Goal: Obtain resource: Download file/media

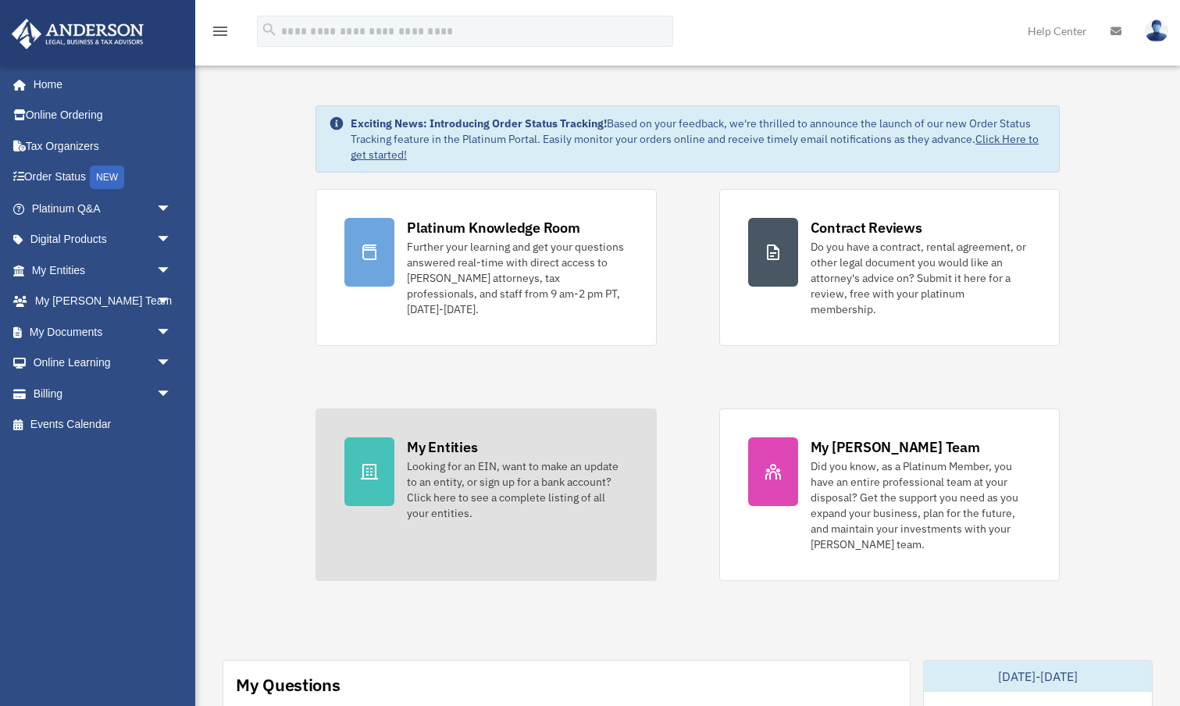
click at [368, 464] on icon at bounding box center [369, 472] width 17 height 16
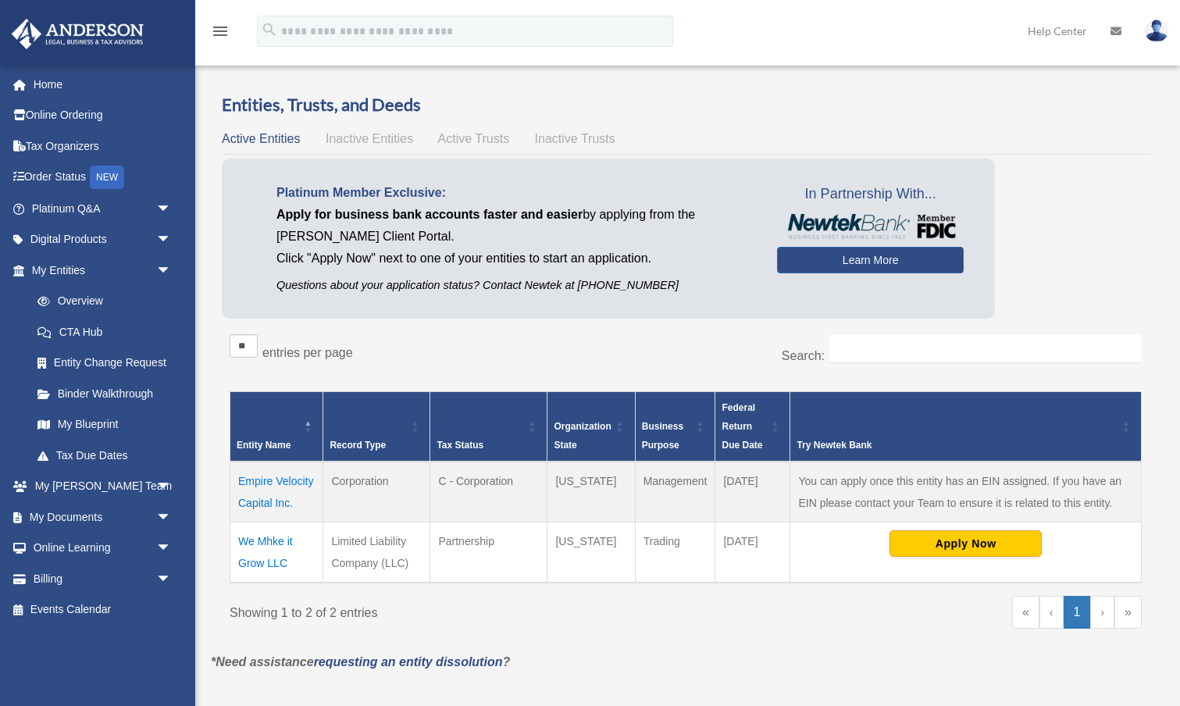
click at [291, 478] on td "Empire Velocity Capital Inc." at bounding box center [276, 491] width 93 height 61
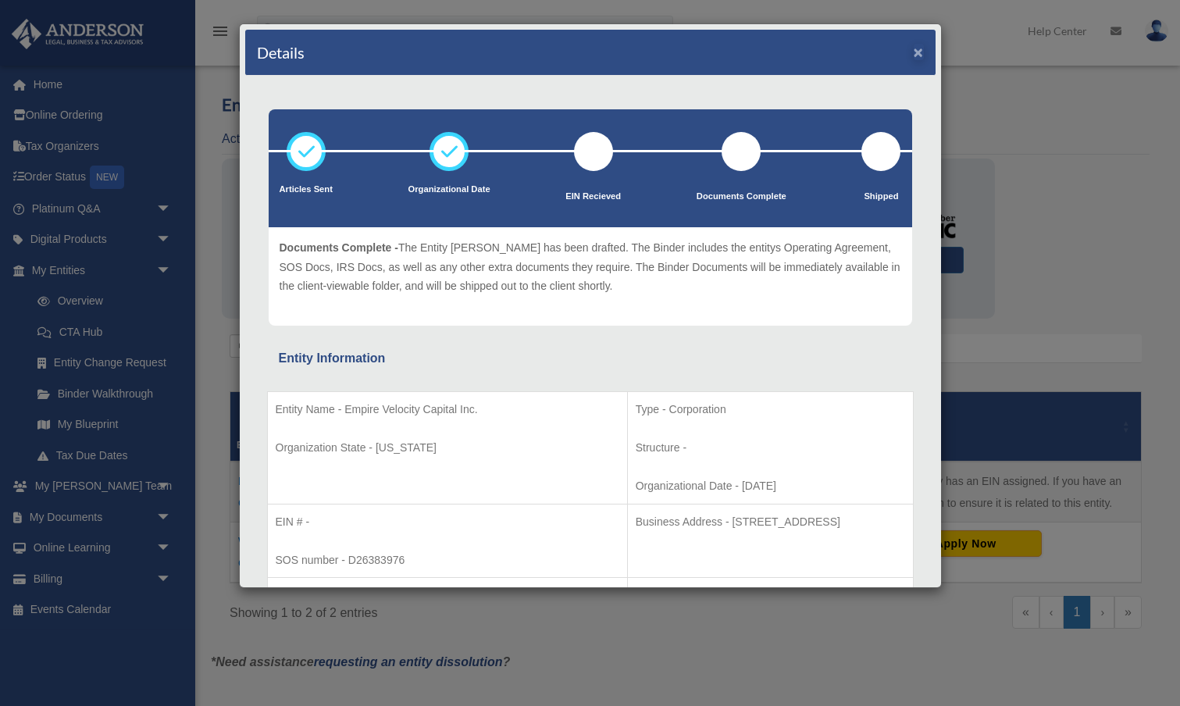
click at [920, 49] on button "×" at bounding box center [918, 52] width 10 height 16
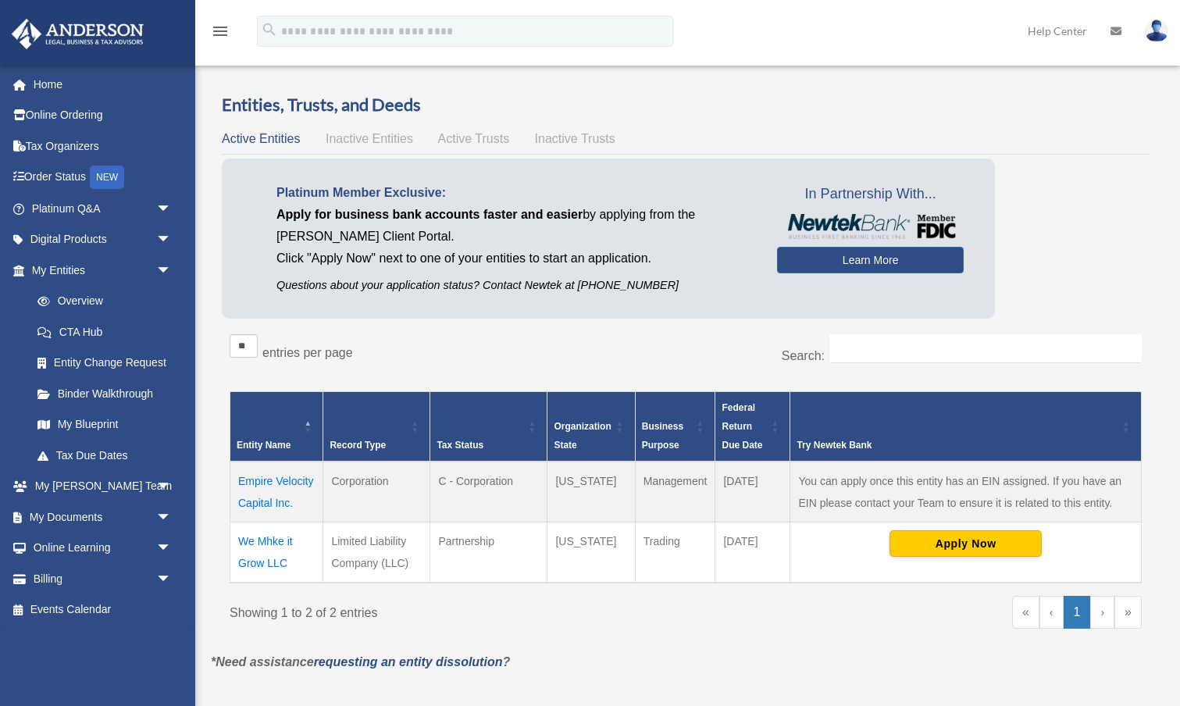
click at [253, 543] on td "We Mhke it Grow LLC" at bounding box center [276, 552] width 93 height 61
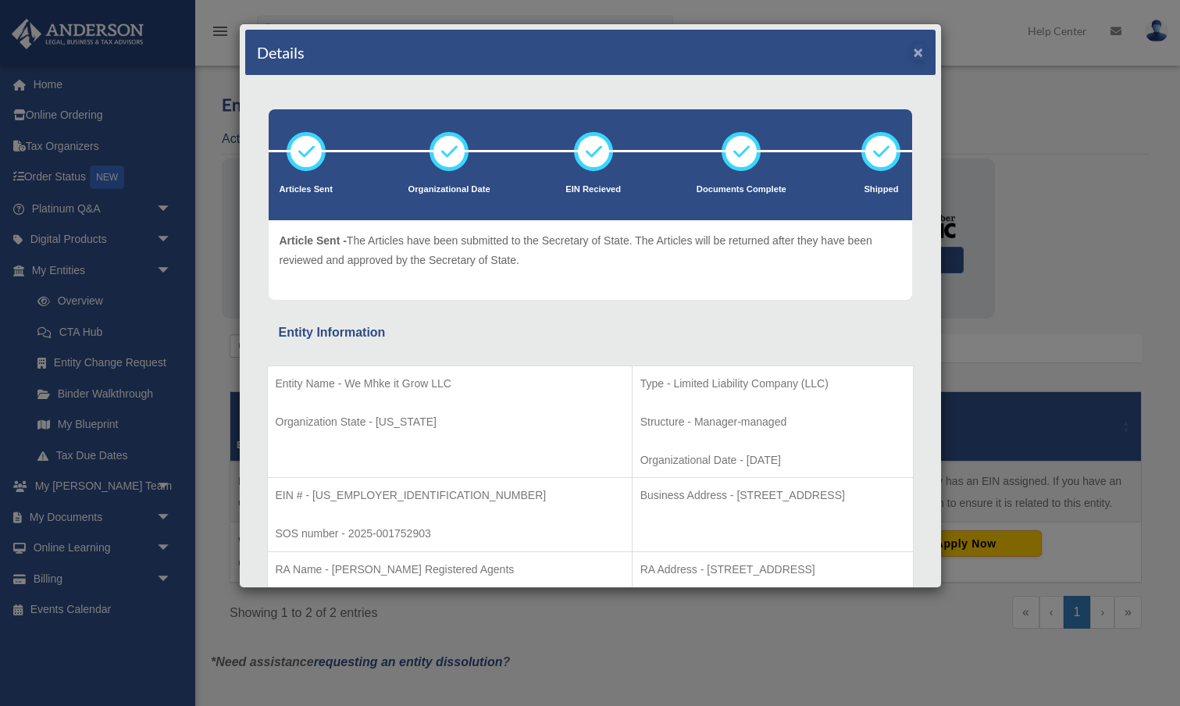
click at [919, 51] on button "×" at bounding box center [918, 52] width 10 height 16
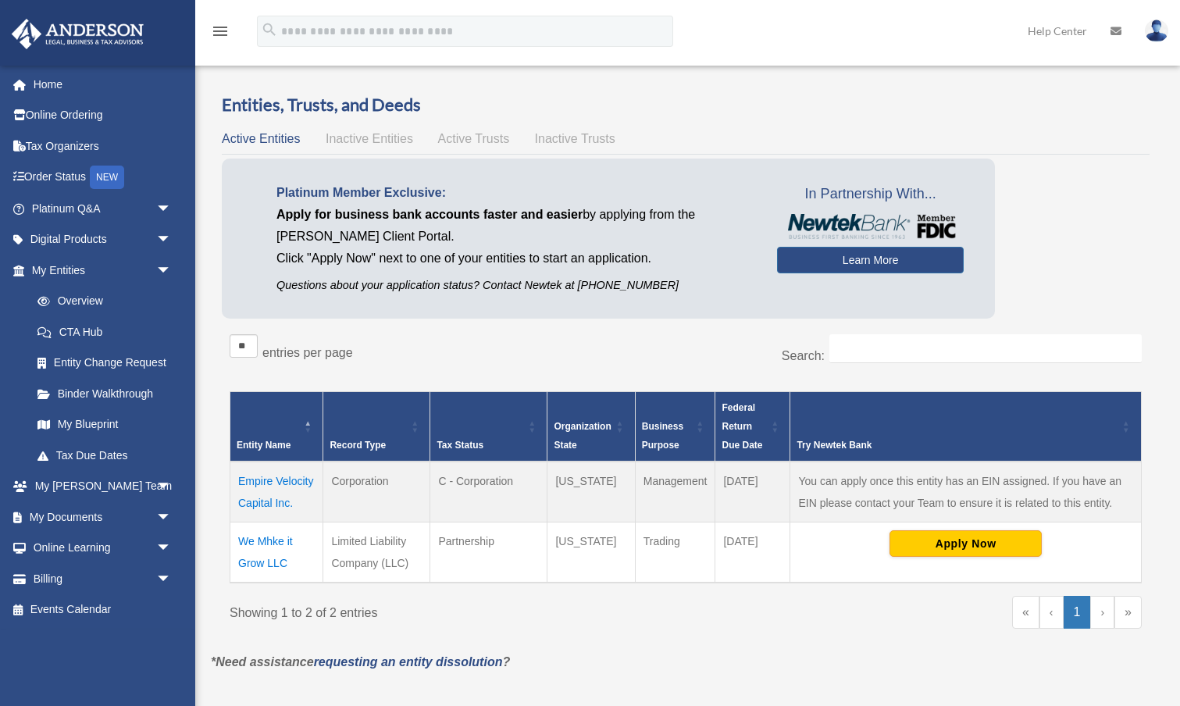
click at [293, 477] on td "Empire Velocity Capital Inc." at bounding box center [276, 491] width 93 height 61
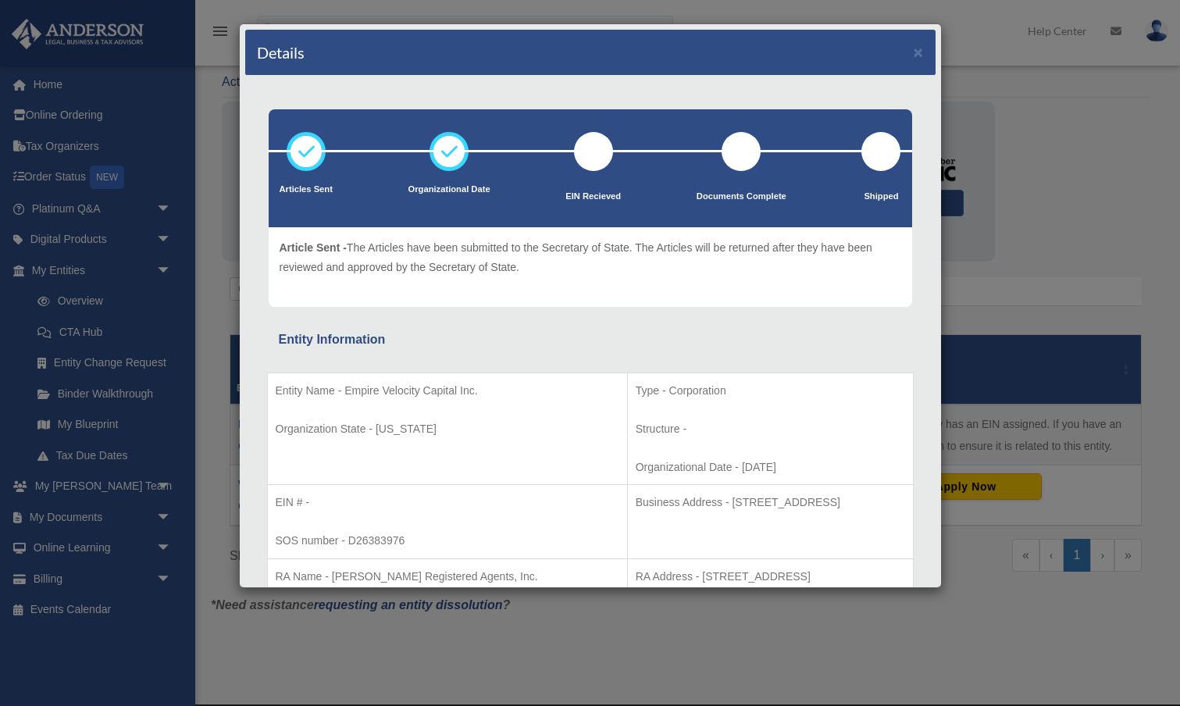
scroll to position [55, 0]
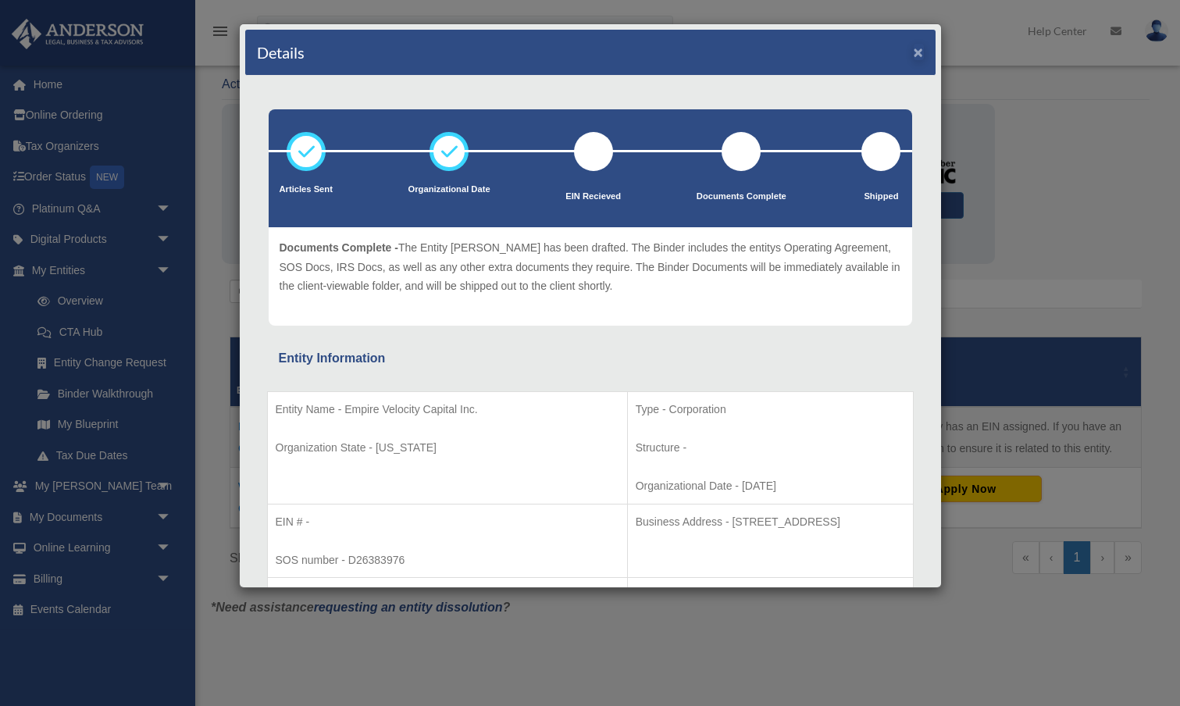
click at [917, 54] on button "×" at bounding box center [918, 52] width 10 height 16
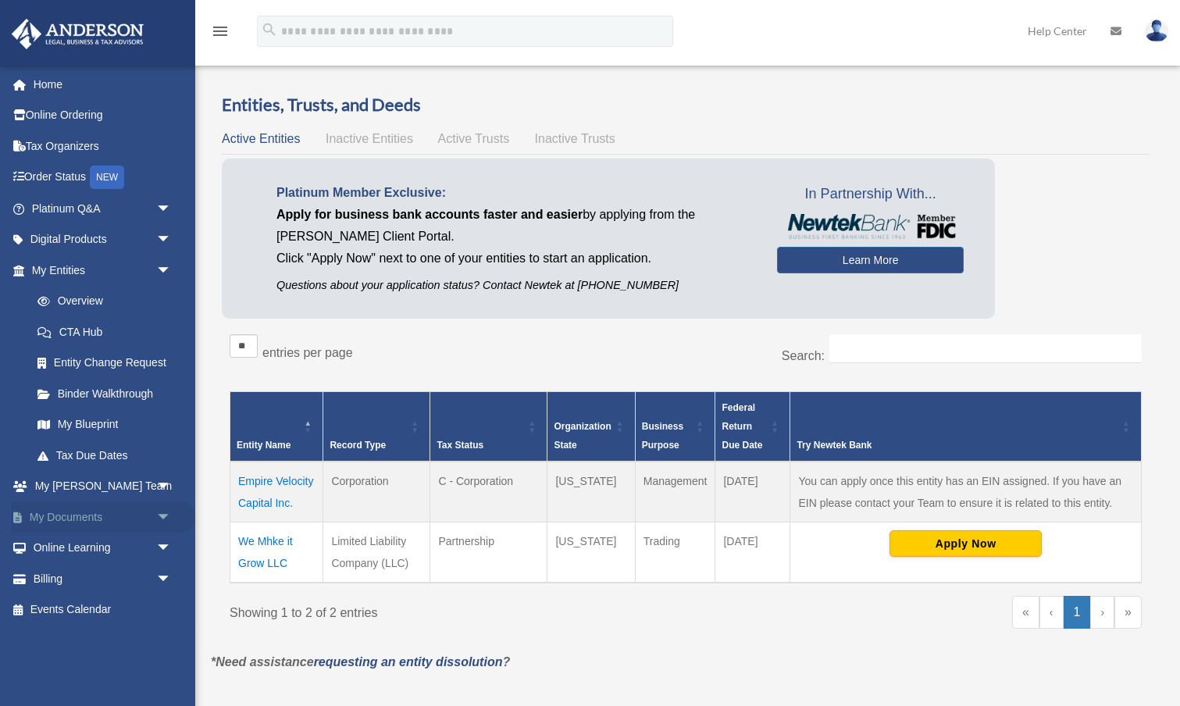
scroll to position [0, 0]
click at [96, 513] on link "My Documents arrow_drop_down" at bounding box center [103, 516] width 184 height 31
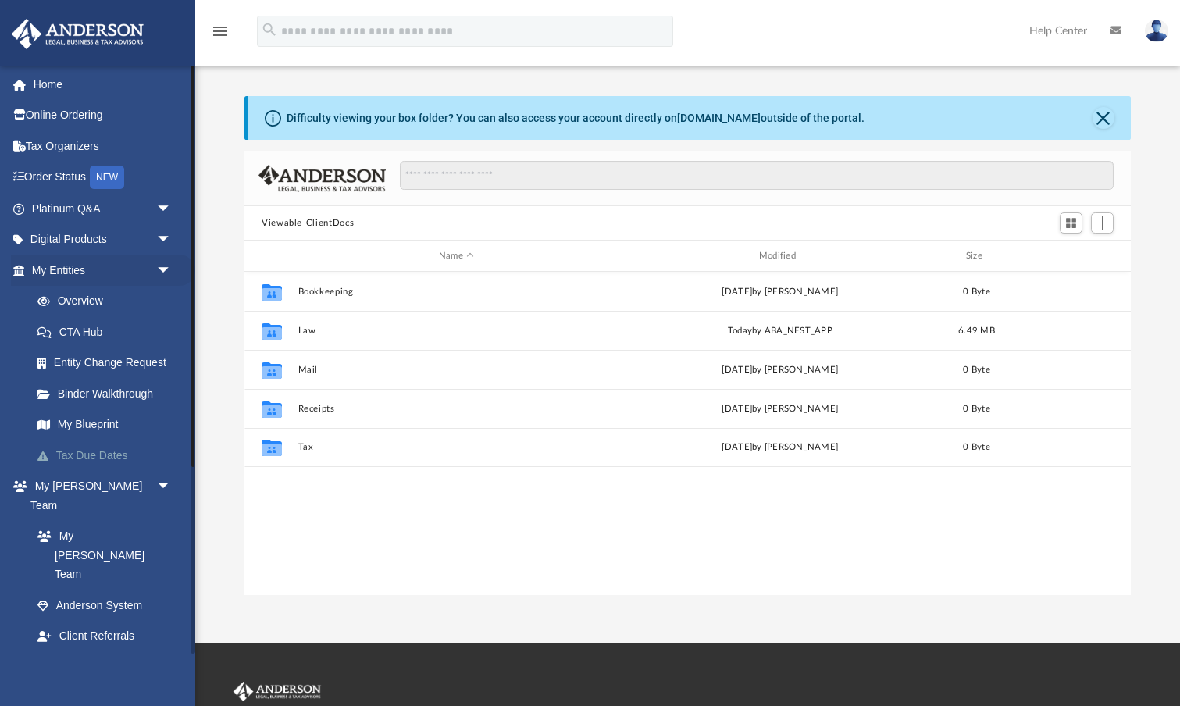
scroll to position [1, 1]
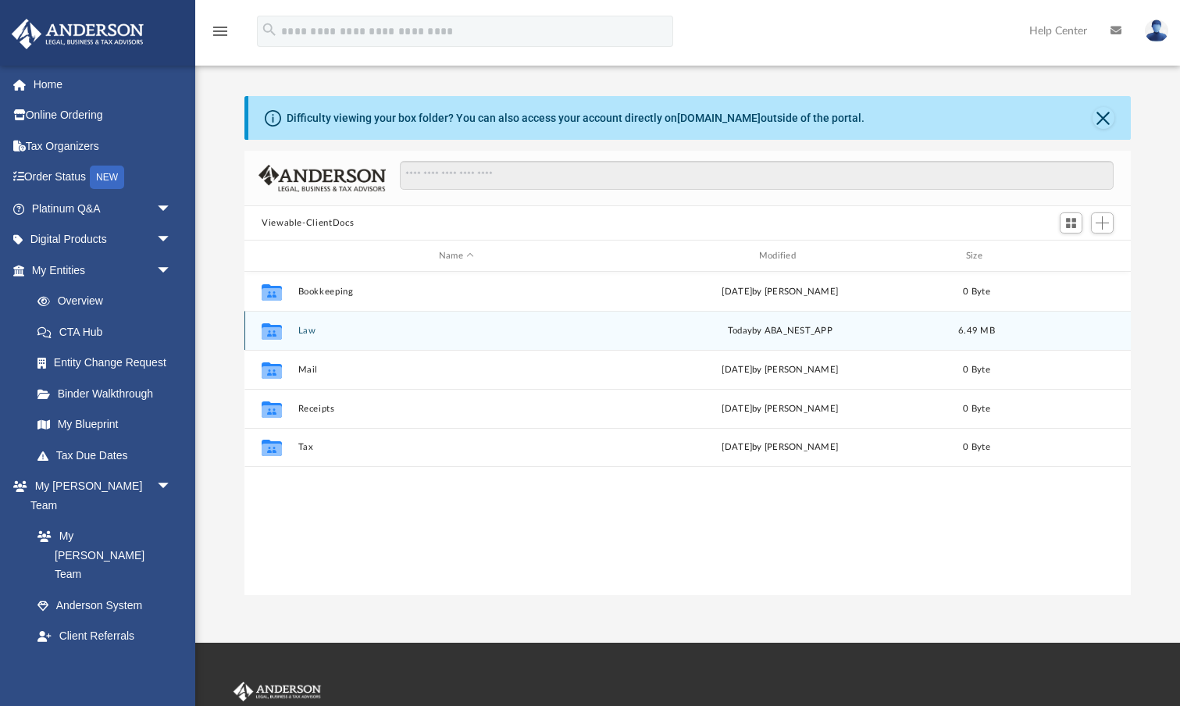
click at [304, 334] on button "Law" at bounding box center [456, 331] width 317 height 10
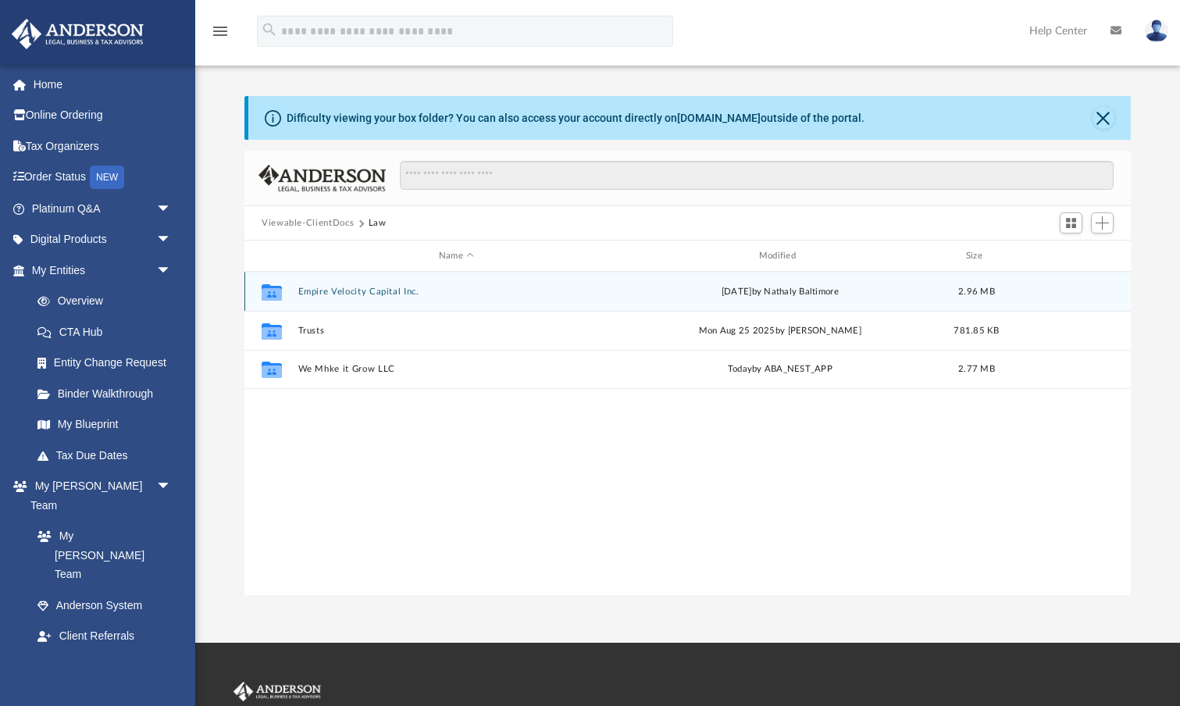
click at [396, 288] on button "Empire Velocity Capital Inc." at bounding box center [456, 292] width 317 height 10
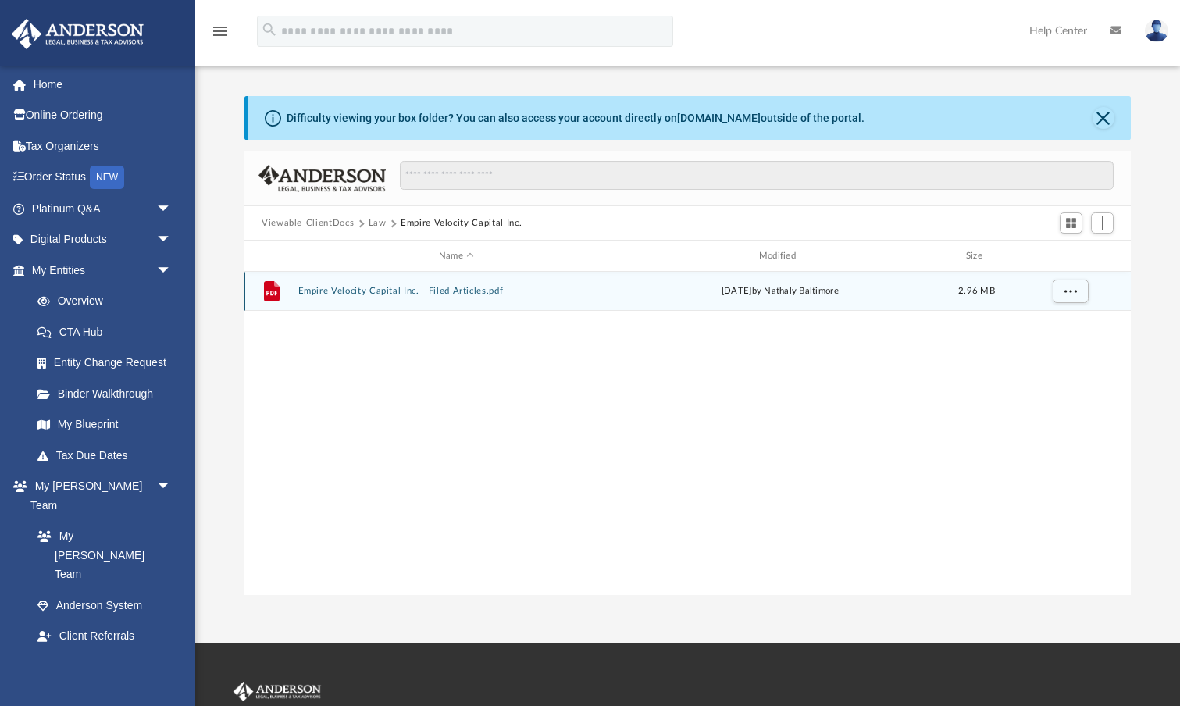
click at [406, 293] on button "Empire Velocity Capital Inc. - Filed Articles.pdf" at bounding box center [456, 291] width 317 height 10
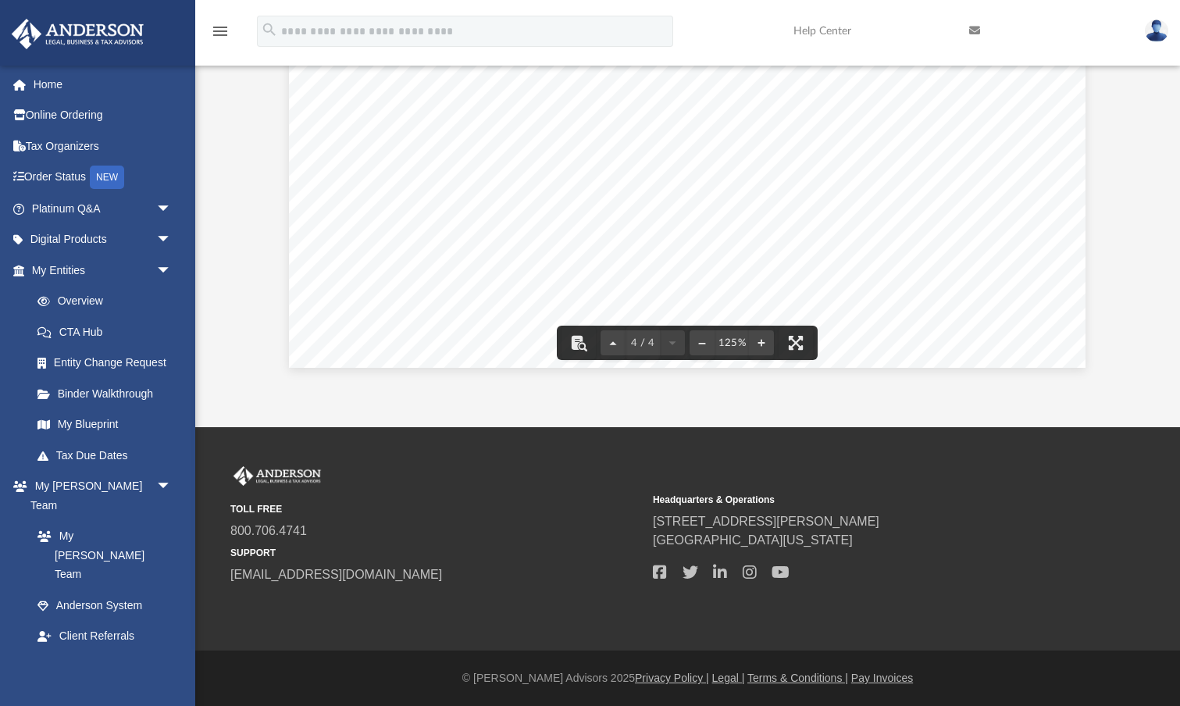
scroll to position [215, 0]
click at [796, 346] on button "File preview" at bounding box center [795, 343] width 34 height 34
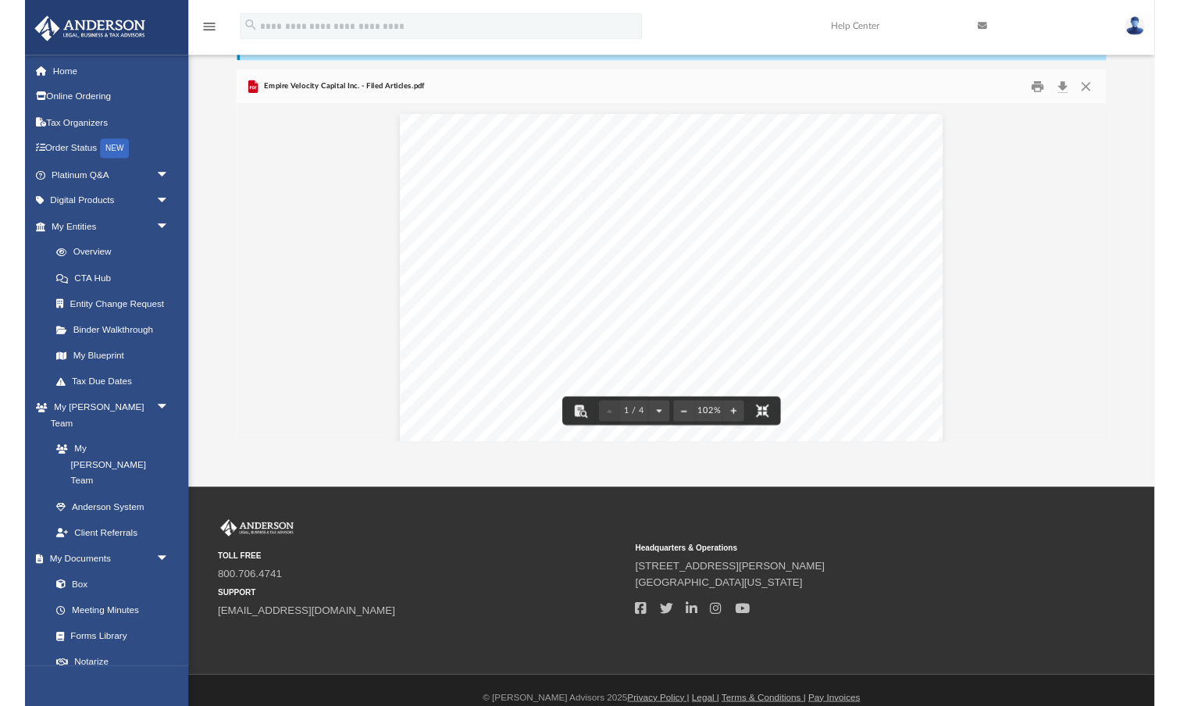
scroll to position [355, 886]
